Goal: Entertainment & Leisure: Consume media (video, audio)

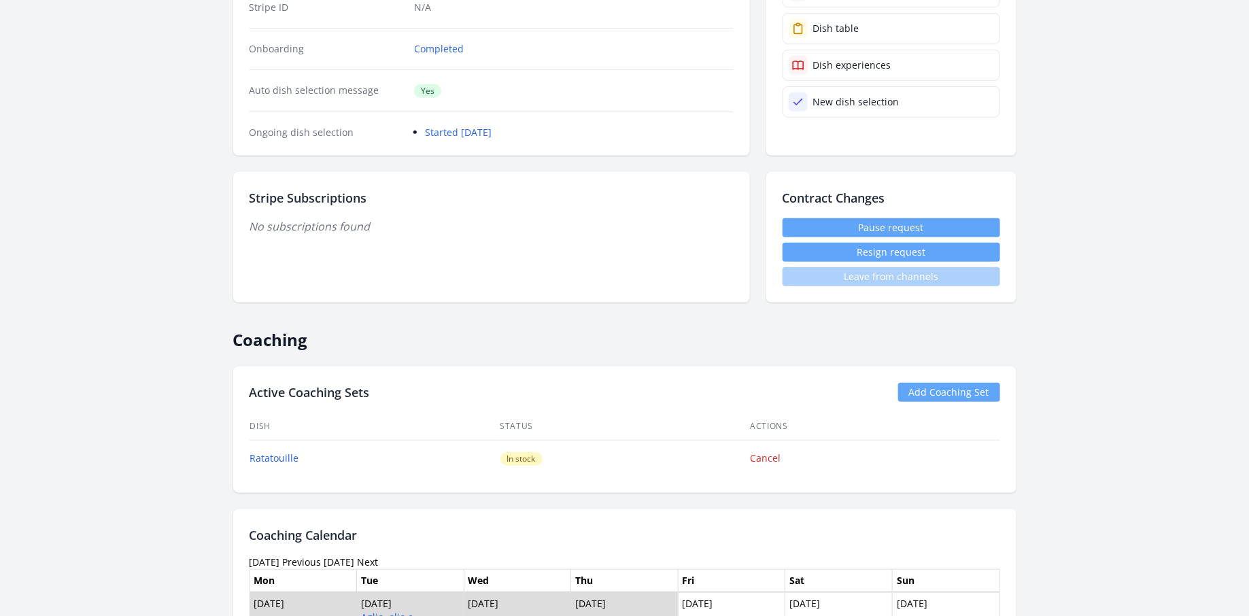
scroll to position [279, 0]
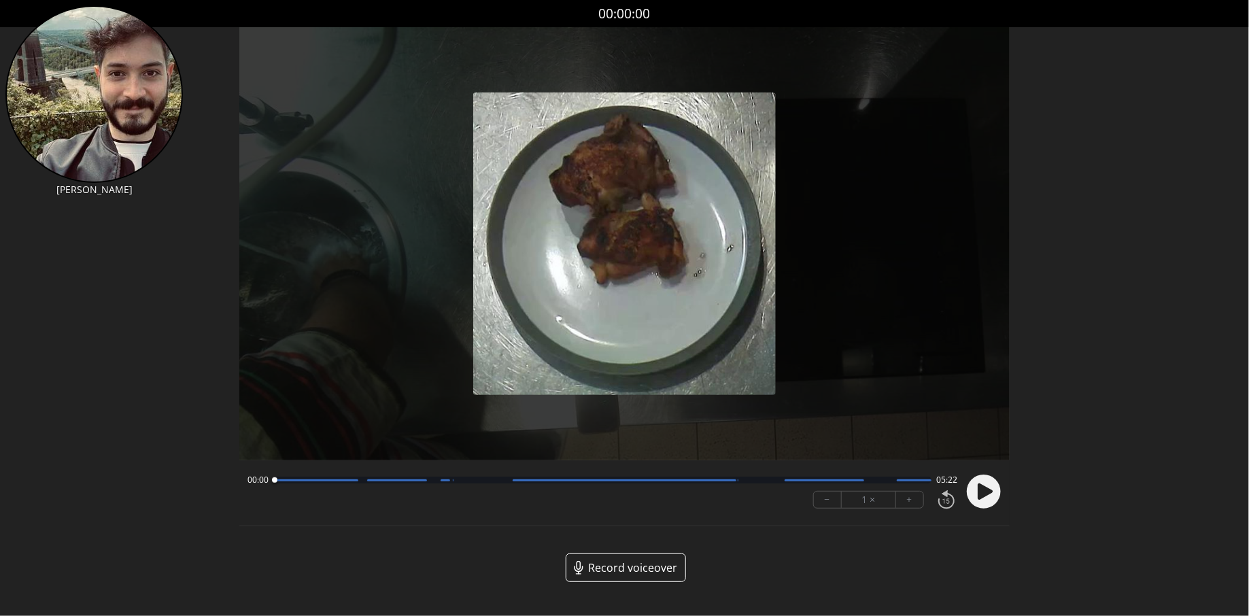
click at [985, 495] on icon at bounding box center [985, 491] width 15 height 16
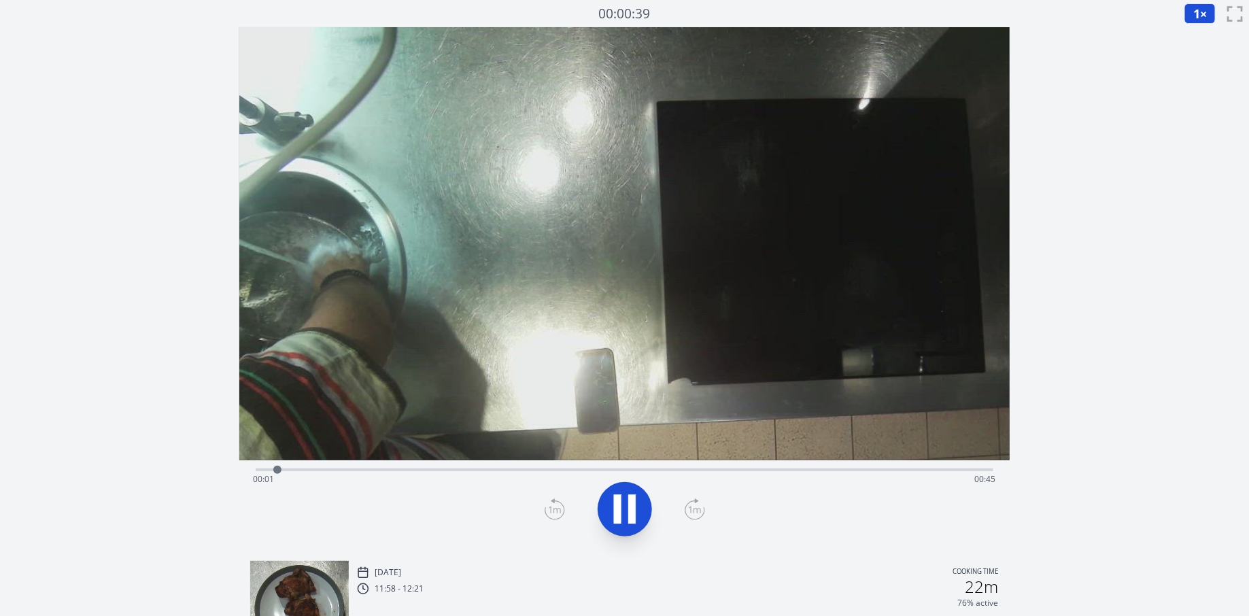
click at [479, 467] on div "Time elapsed: 00:01 Time remaining: 00:45" at bounding box center [625, 468] width 738 height 16
click at [545, 475] on div "Time elapsed: 00:14 Time remaining: 00:32" at bounding box center [624, 479] width 743 height 22
click at [617, 477] on div "Time elapsed: 00:18 Time remaining: 00:28" at bounding box center [624, 479] width 743 height 22
click at [662, 476] on div "Time elapsed: 00:23 Time remaining: 00:23" at bounding box center [624, 479] width 743 height 22
click at [638, 471] on div "Time elapsed: 00:26 Time remaining: 00:20" at bounding box center [624, 479] width 743 height 22
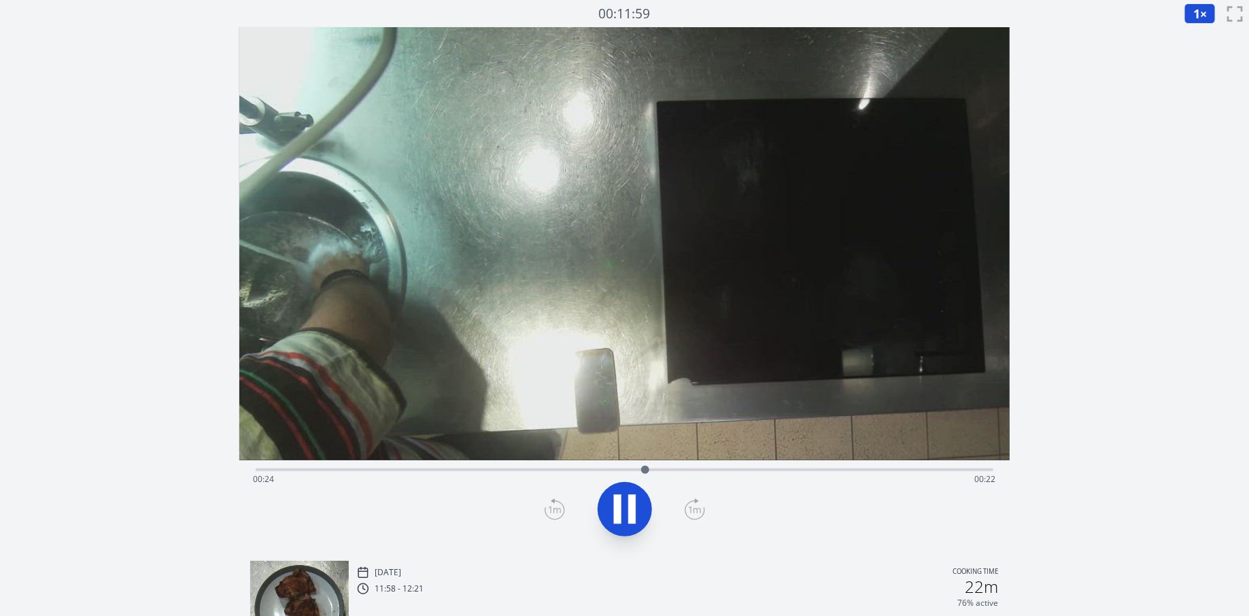
click at [623, 464] on div "Time elapsed: 00:24 Time remaining: 00:22" at bounding box center [625, 468] width 738 height 16
click at [612, 462] on div "Time elapsed: 00:23 Time remaining: 00:23" at bounding box center [625, 468] width 738 height 16
click at [601, 464] on div "Time elapsed: 00:22 Time remaining: 00:23" at bounding box center [625, 468] width 738 height 16
click at [625, 518] on icon at bounding box center [625, 509] width 38 height 38
click at [1197, 20] on span "1" at bounding box center [1196, 13] width 7 height 16
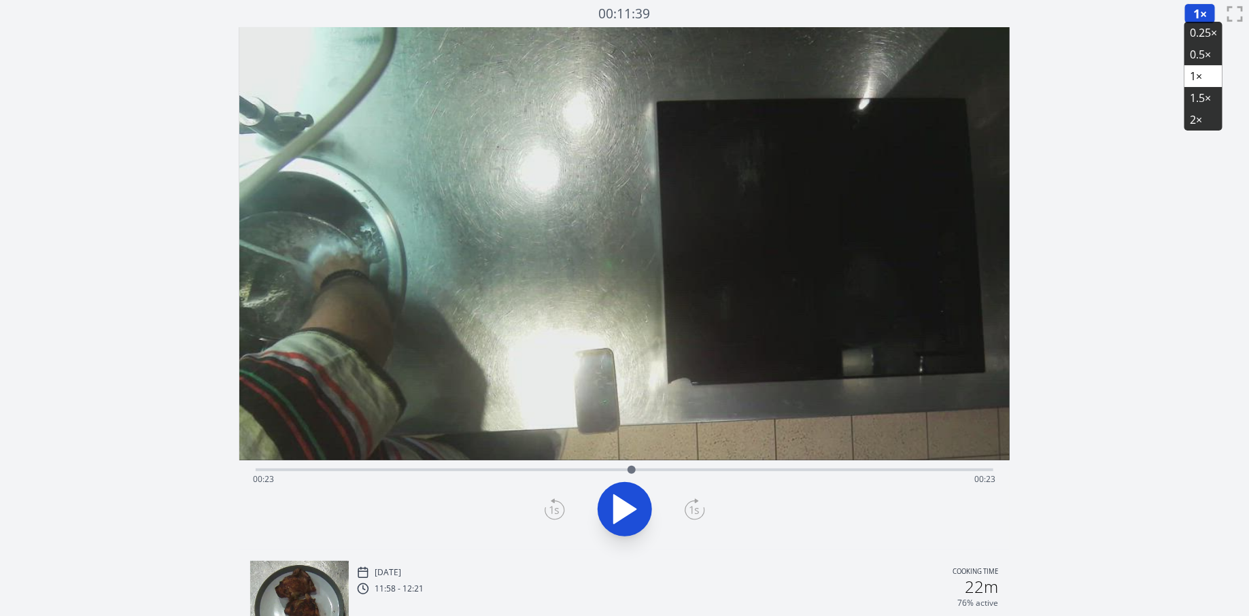
click at [1202, 32] on li "0.25×" at bounding box center [1203, 33] width 38 height 22
click at [628, 517] on icon at bounding box center [625, 509] width 38 height 38
click at [608, 470] on div "Time elapsed: 00:23 Time remaining: 00:23" at bounding box center [624, 479] width 743 height 22
click at [591, 465] on div "Time elapsed: 00:21 Time remaining: 00:24" at bounding box center [625, 468] width 738 height 16
click at [570, 462] on div "Time elapsed: 00:20 Time remaining: 00:25" at bounding box center [625, 468] width 738 height 16
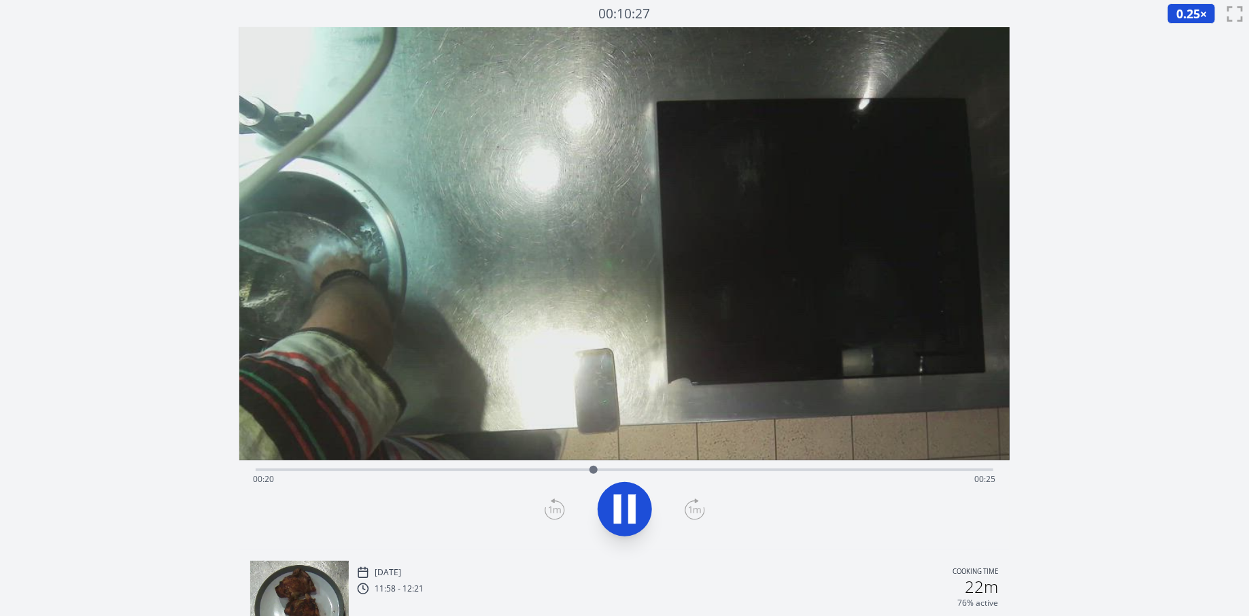
click at [567, 473] on div "Time elapsed: 00:20 Time remaining: 00:25" at bounding box center [624, 479] width 743 height 22
click at [554, 470] on div "Time elapsed: 00:19 Time remaining: 00:27" at bounding box center [624, 479] width 743 height 22
click at [602, 472] on div "Time elapsed: 00:22 Time remaining: 00:23" at bounding box center [624, 479] width 743 height 22
click at [582, 472] on div "Time elapsed: 00:21 Time remaining: 00:24" at bounding box center [624, 479] width 743 height 22
click at [566, 468] on div "Time elapsed: 00:20 Time remaining: 00:26" at bounding box center [624, 479] width 743 height 22
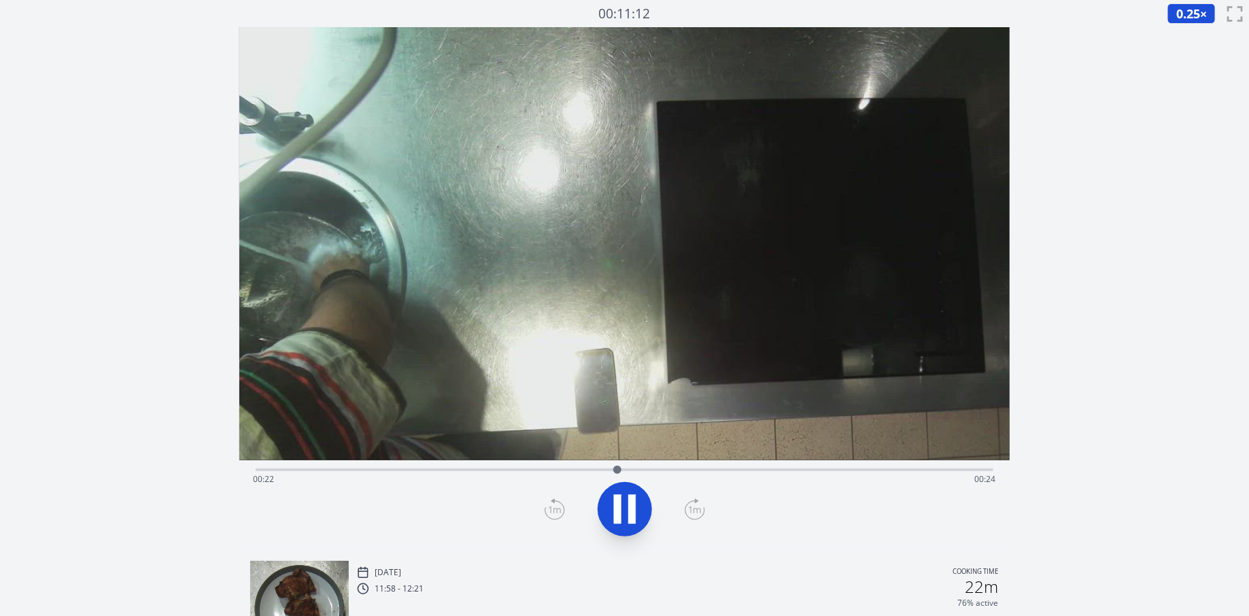
click at [633, 335] on video at bounding box center [624, 243] width 770 height 433
click at [672, 229] on video at bounding box center [624, 243] width 770 height 433
click at [689, 473] on div "Time elapsed: 00:27 Time remaining: 00:18" at bounding box center [624, 479] width 743 height 22
click at [667, 470] on div "Time elapsed: 00:26 Time remaining: 00:19" at bounding box center [624, 479] width 743 height 22
click at [634, 519] on icon at bounding box center [631, 509] width 7 height 29
